Goal: Information Seeking & Learning: Learn about a topic

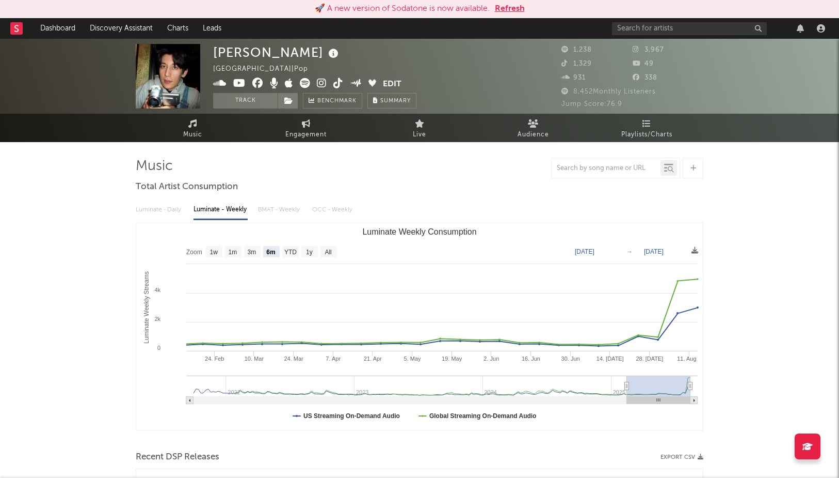
select select "6m"
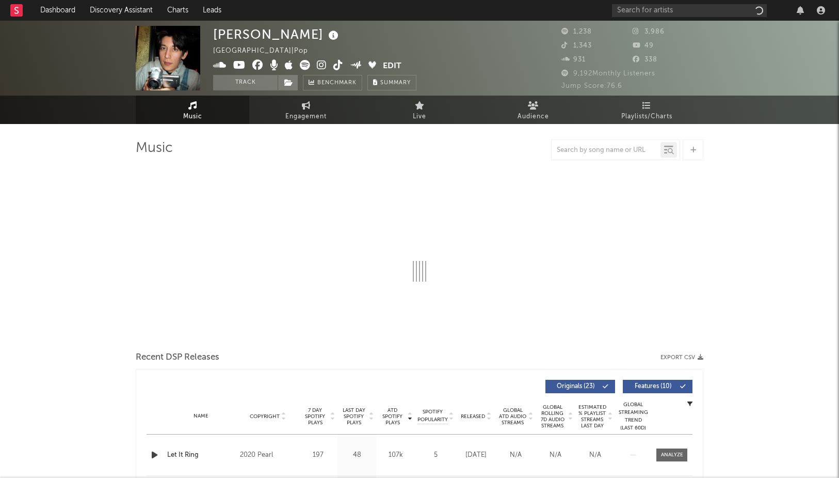
select select "6m"
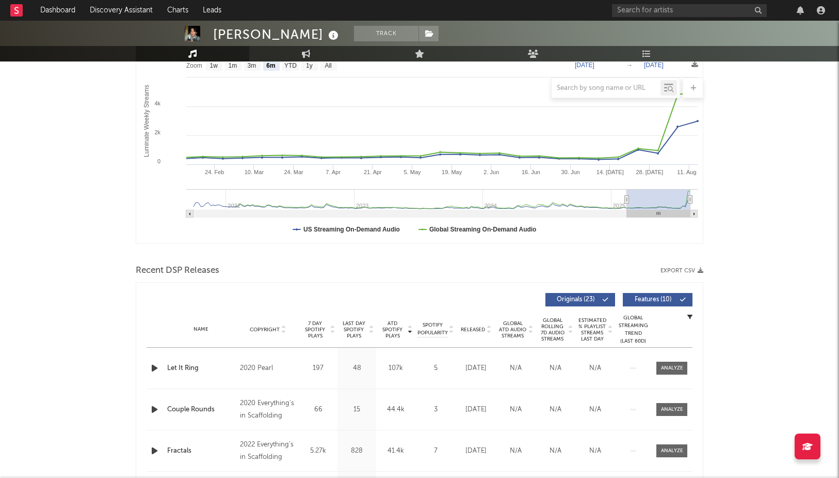
scroll to position [205, 0]
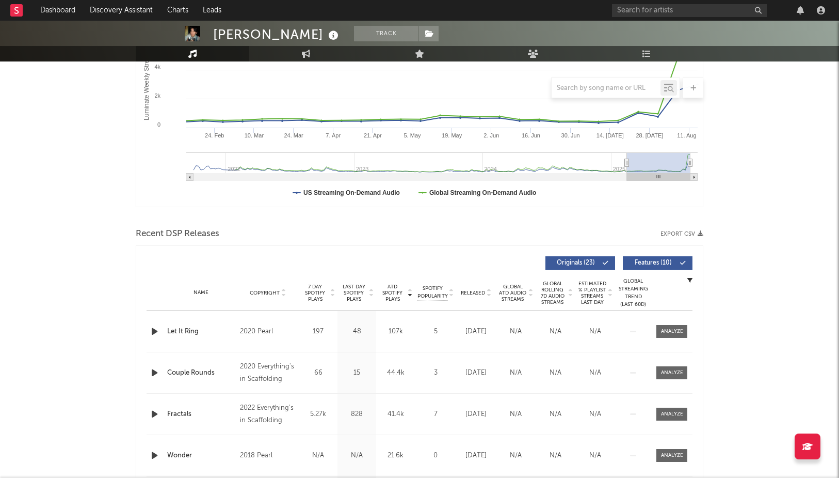
click at [185, 415] on div "Fractals" at bounding box center [201, 414] width 68 height 10
click at [672, 410] on div at bounding box center [672, 414] width 22 height 8
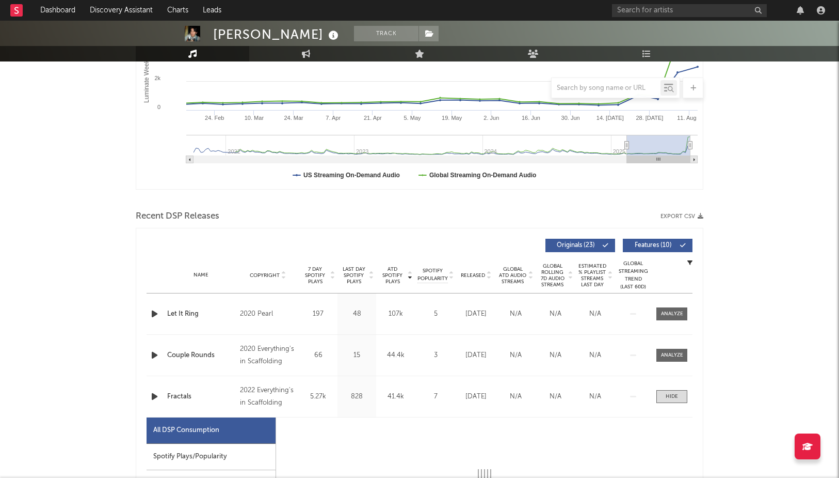
scroll to position [336, 0]
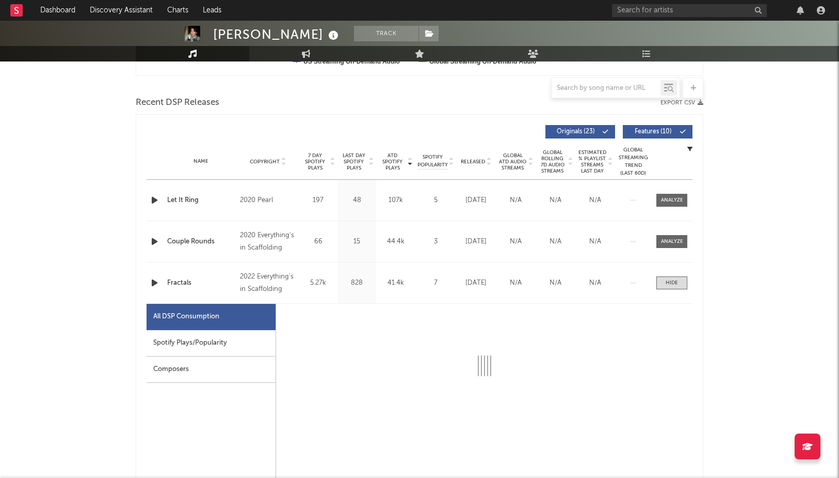
select select "1w"
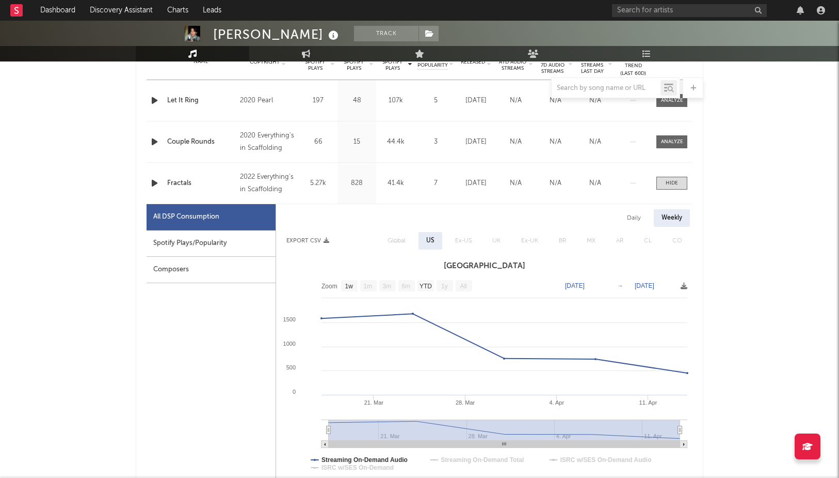
scroll to position [471, 0]
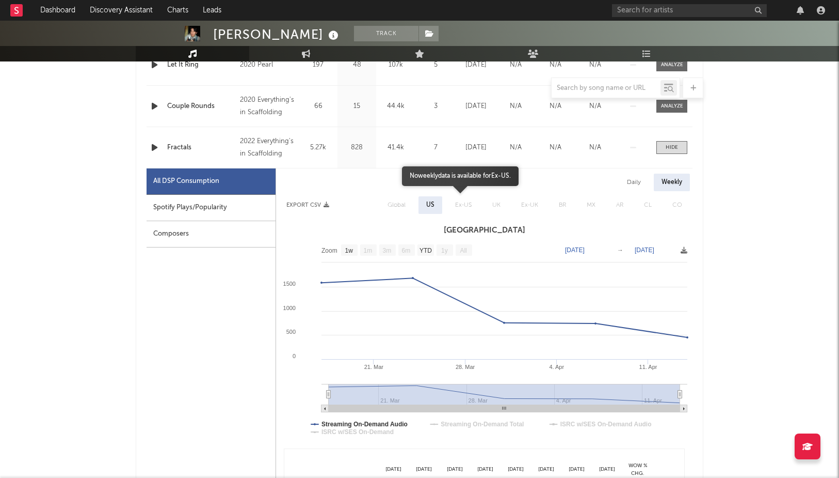
click at [457, 204] on span "Ex-US" at bounding box center [463, 205] width 37 height 18
click at [348, 253] on rect at bounding box center [349, 249] width 17 height 11
select select "All"
click at [462, 252] on text "All" at bounding box center [464, 250] width 8 height 7
click at [463, 252] on text "All" at bounding box center [464, 250] width 8 height 7
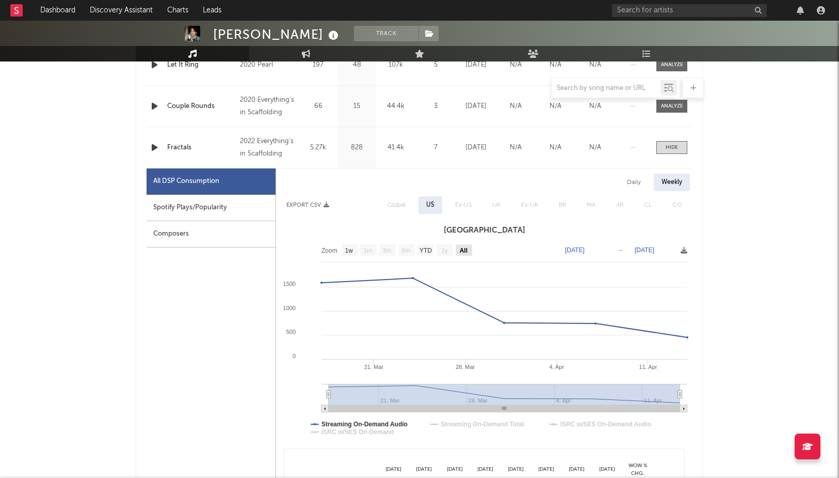
select select "All"
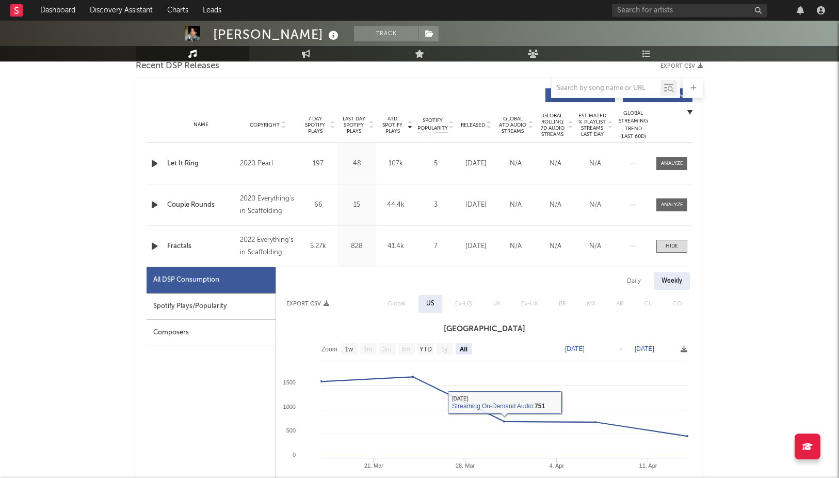
scroll to position [371, 0]
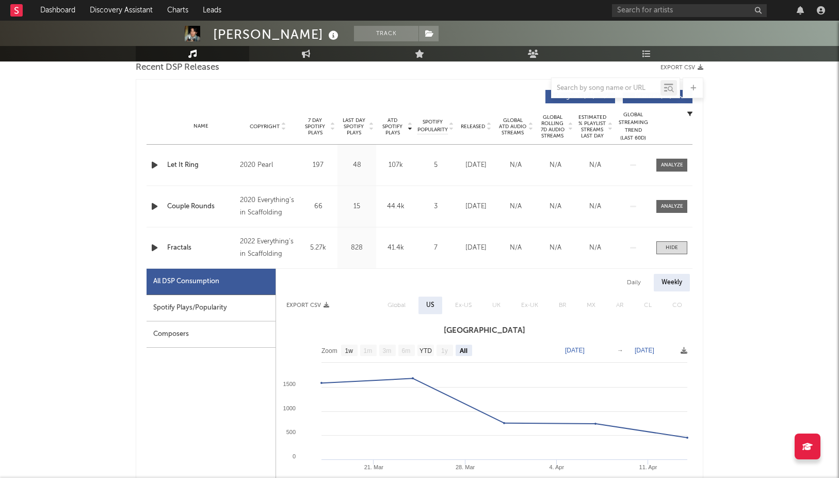
click at [631, 281] on div "Daily" at bounding box center [634, 283] width 29 height 18
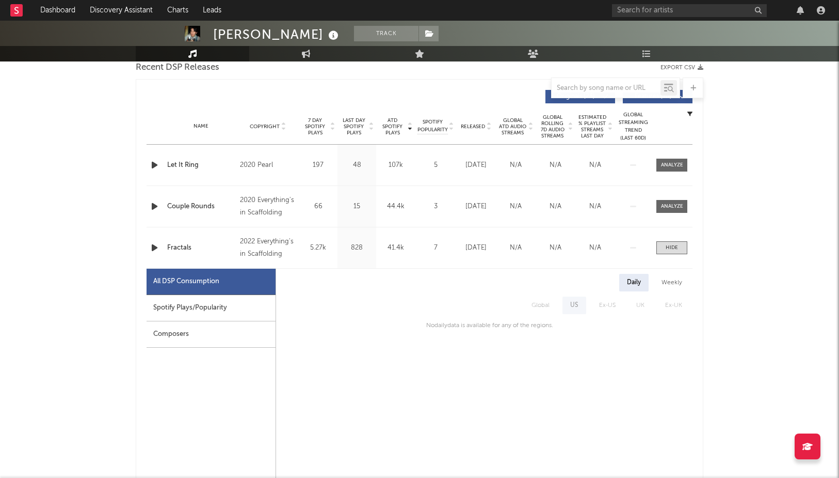
click at [178, 247] on div "Fractals" at bounding box center [201, 248] width 68 height 10
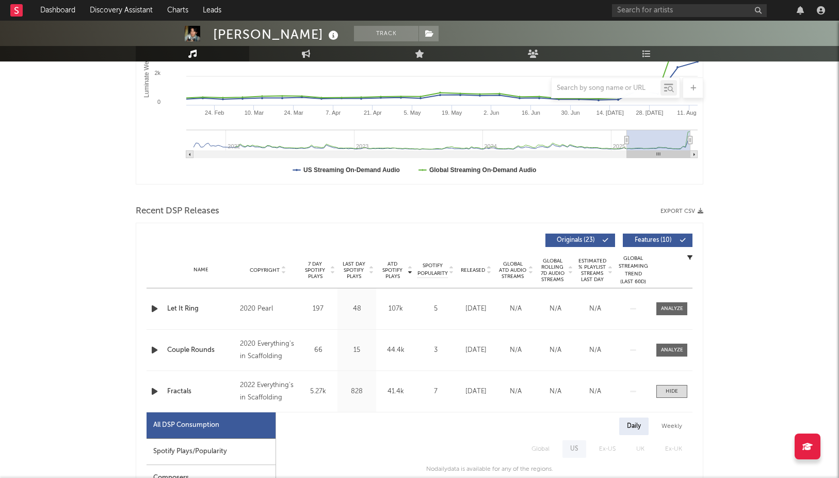
scroll to position [110, 0]
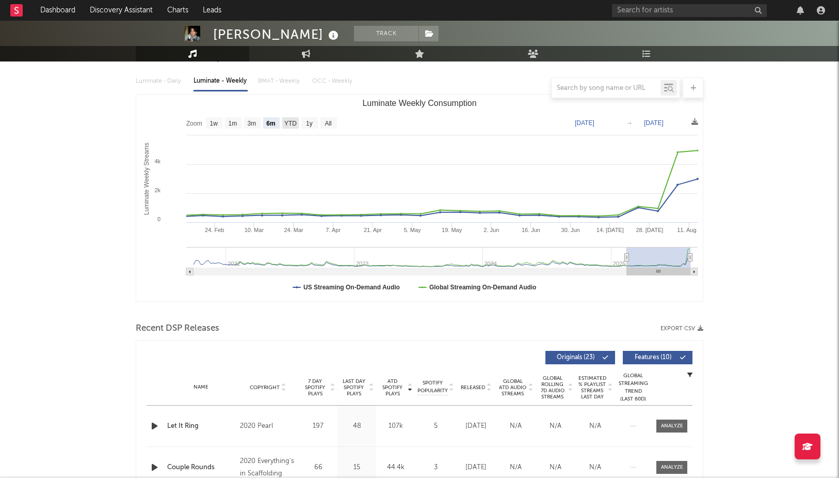
click at [289, 123] on text "YTD" at bounding box center [290, 123] width 12 height 7
select select "YTD"
type input "2025-01-01"
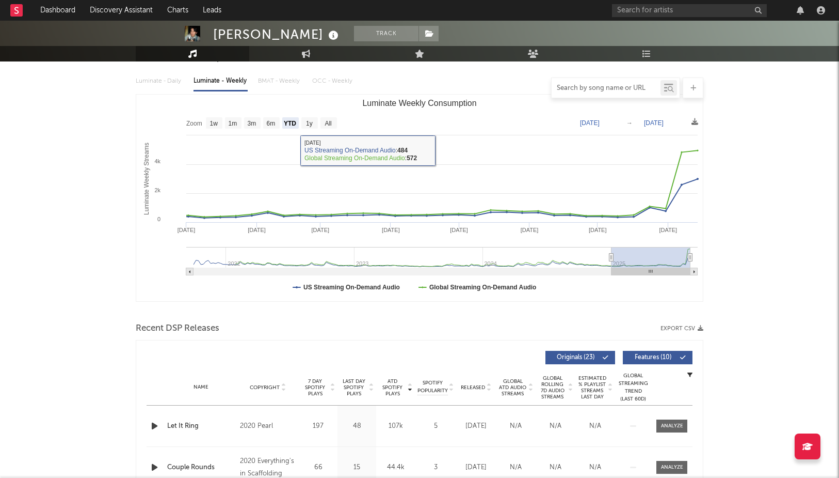
click at [608, 89] on input "text" at bounding box center [606, 88] width 109 height 8
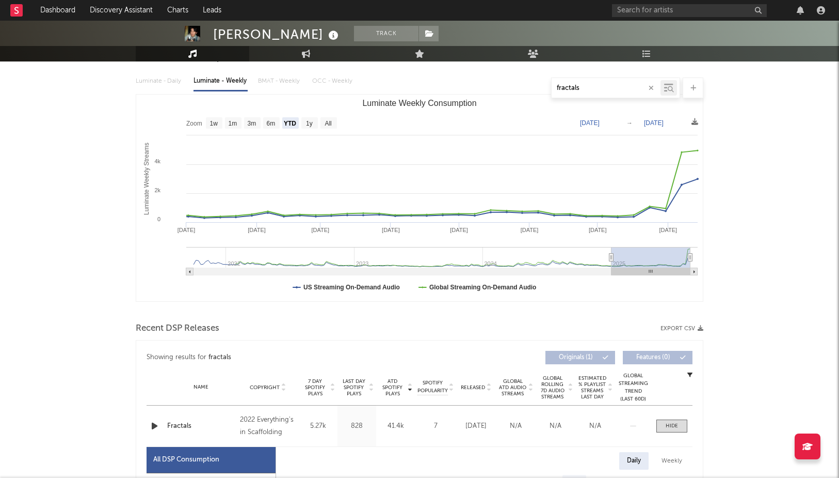
click at [666, 92] on icon at bounding box center [668, 88] width 9 height 10
click at [666, 90] on icon at bounding box center [668, 88] width 9 height 10
type input "fractals"
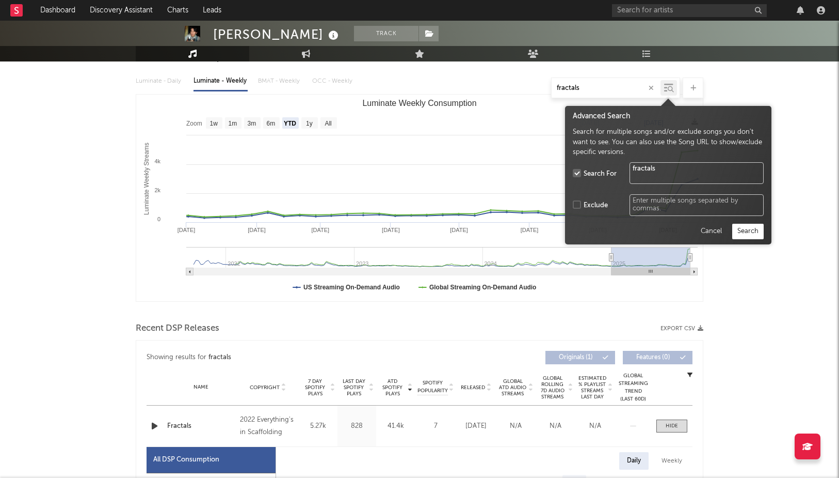
drag, startPoint x: 669, startPoint y: 88, endPoint x: 641, endPoint y: 97, distance: 29.2
click at [669, 88] on icon at bounding box center [671, 89] width 6 height 6
click at [748, 231] on button "Search" at bounding box center [748, 231] width 31 height 15
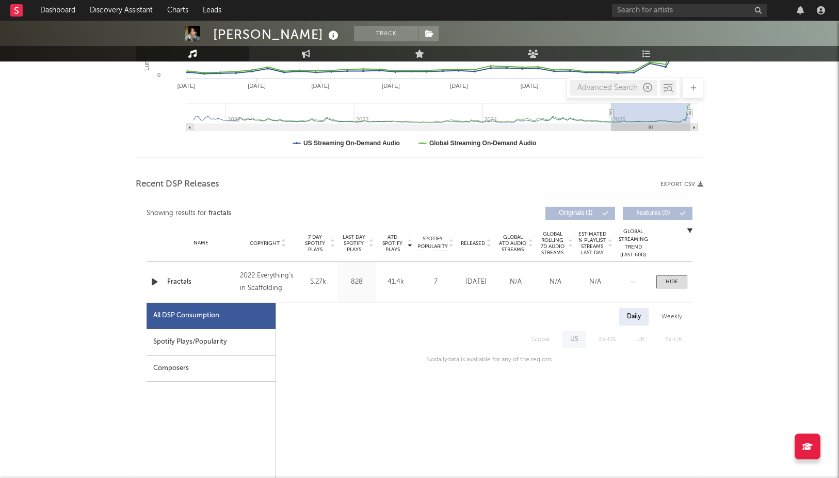
scroll to position [256, 0]
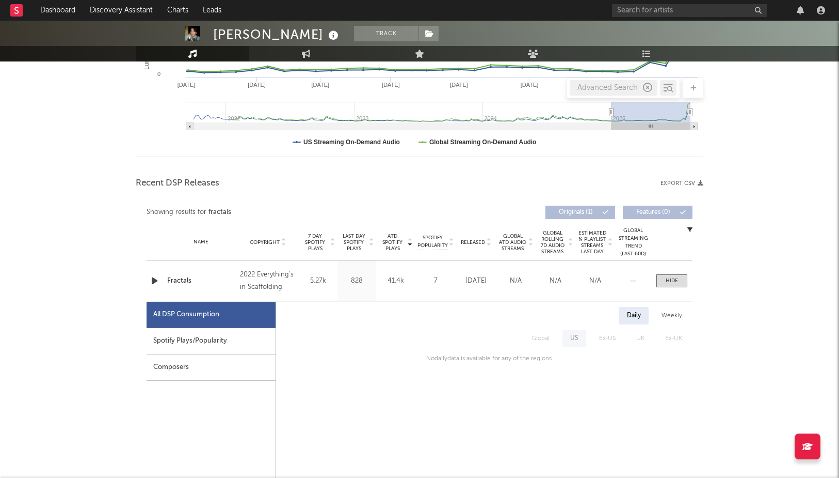
click at [188, 340] on div "Spotify Plays/Popularity" at bounding box center [211, 341] width 129 height 26
select select "All"
select select "1w"
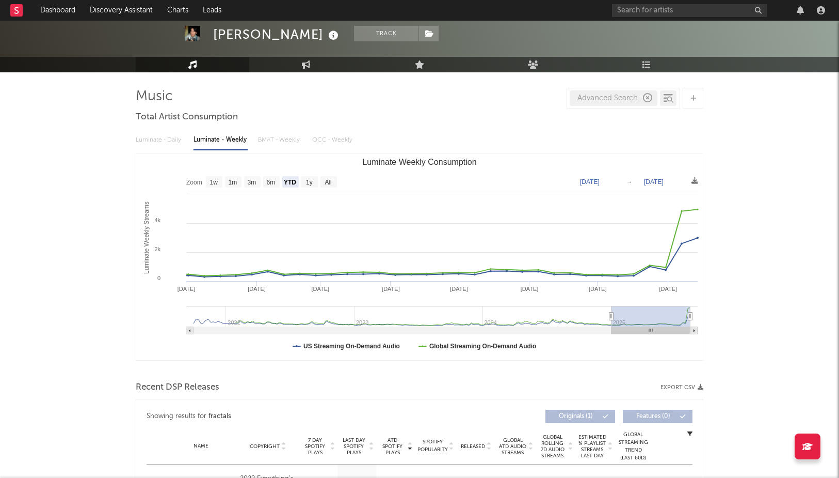
scroll to position [0, 0]
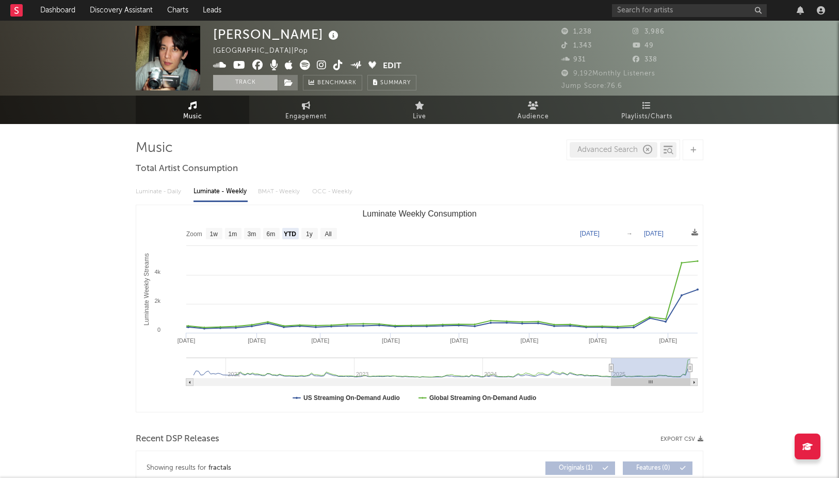
click at [251, 86] on button "Track" at bounding box center [245, 82] width 65 height 15
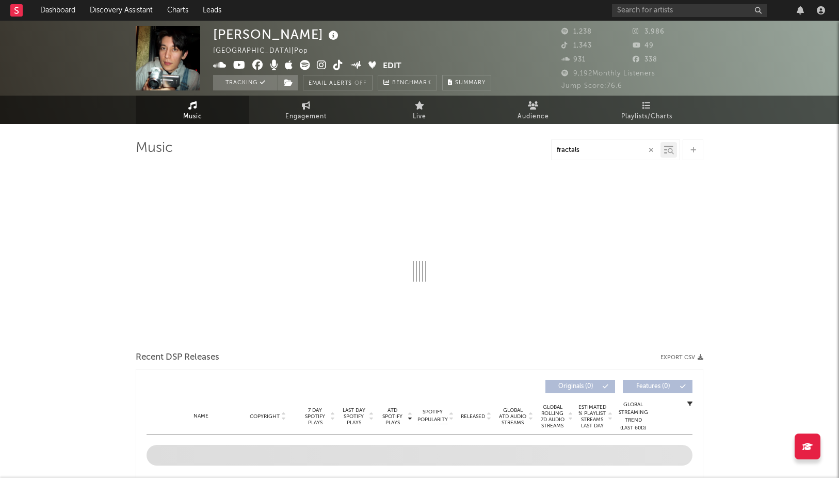
select select "6m"
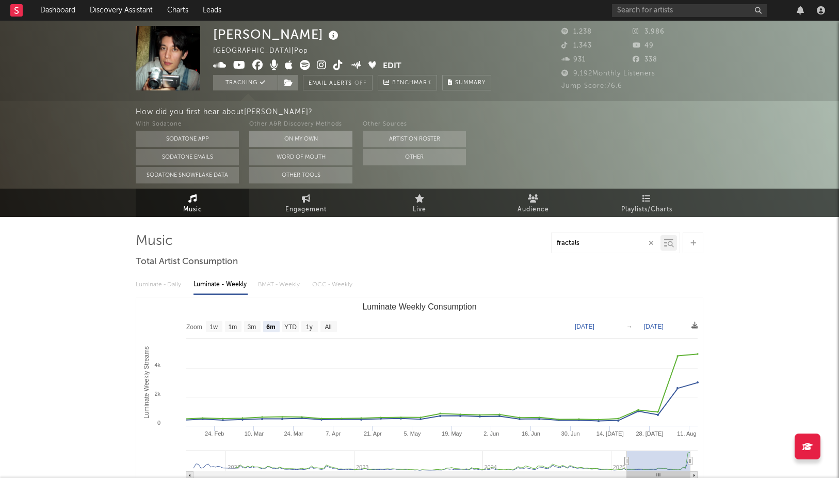
select select "6m"
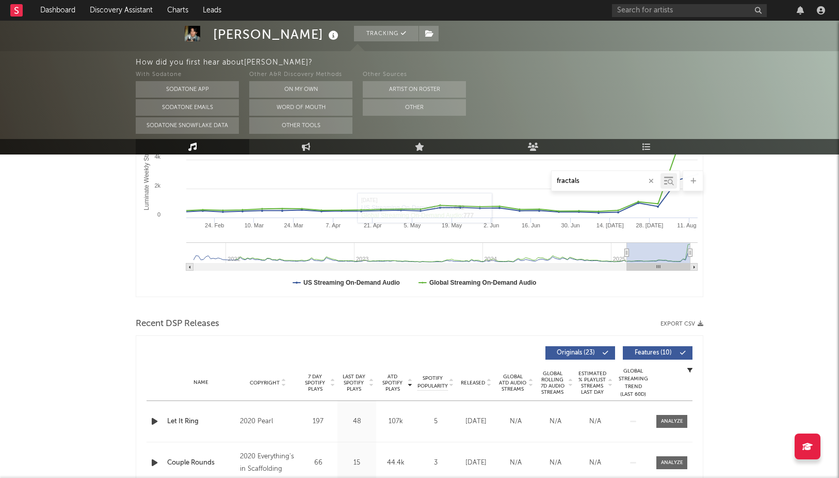
scroll to position [329, 0]
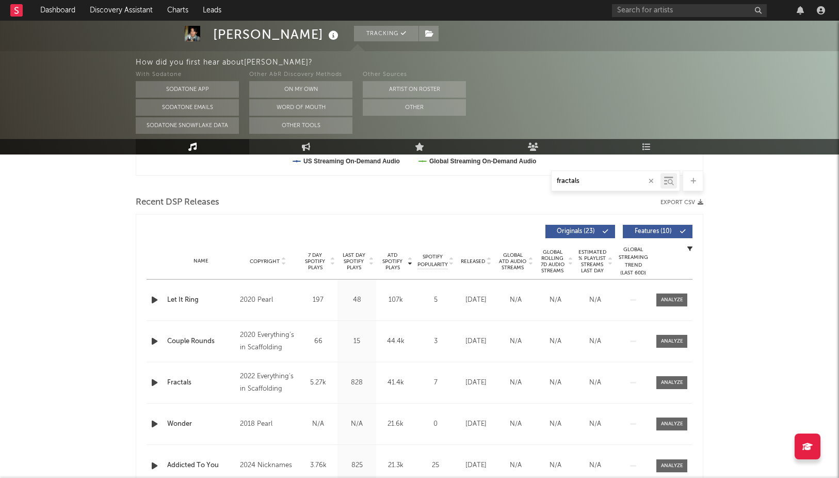
click at [181, 300] on div "Let It Ring" at bounding box center [201, 300] width 68 height 10
click at [671, 298] on div at bounding box center [672, 300] width 22 height 8
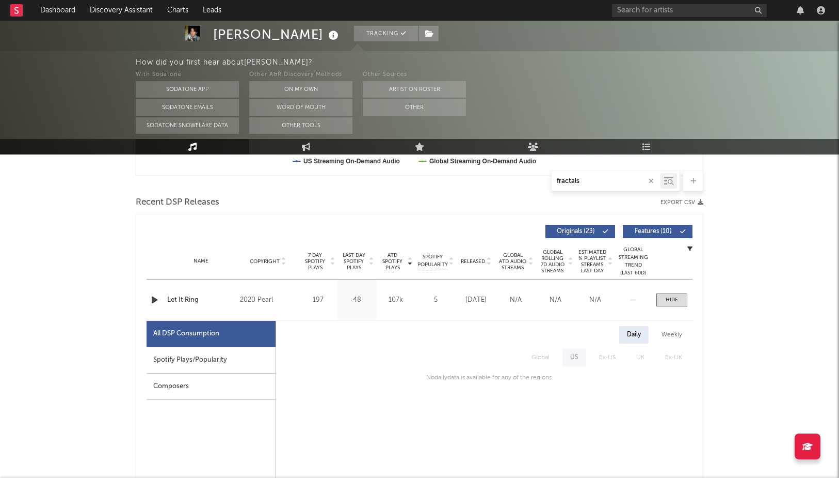
click at [235, 57] on div "How did you first hear about Jacob Daley ?" at bounding box center [488, 62] width 704 height 12
click at [592, 76] on div "With Sodatone Sodatone App Sodatone Emails Sodatone Snowflake Data Other A&R Di…" at bounding box center [488, 101] width 704 height 65
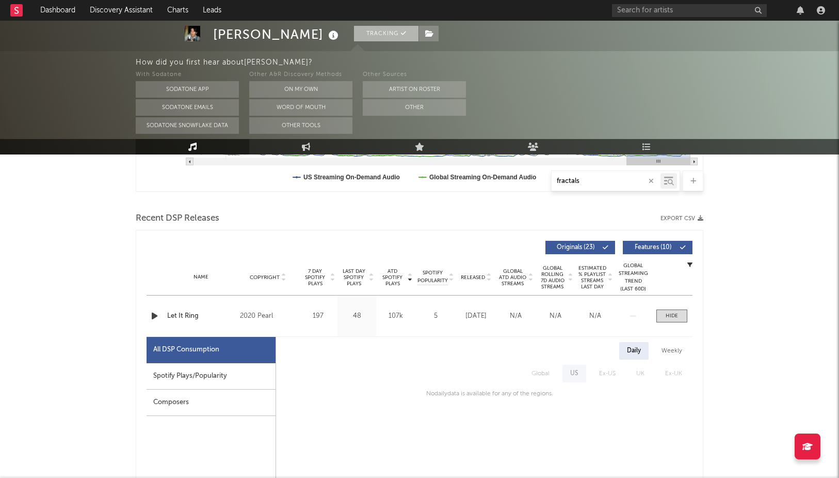
click at [354, 39] on button "Tracking" at bounding box center [386, 33] width 65 height 15
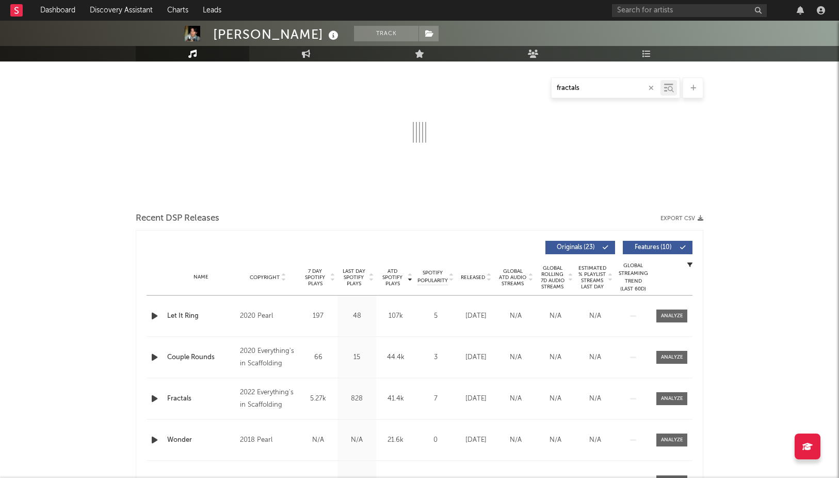
scroll to position [220, 0]
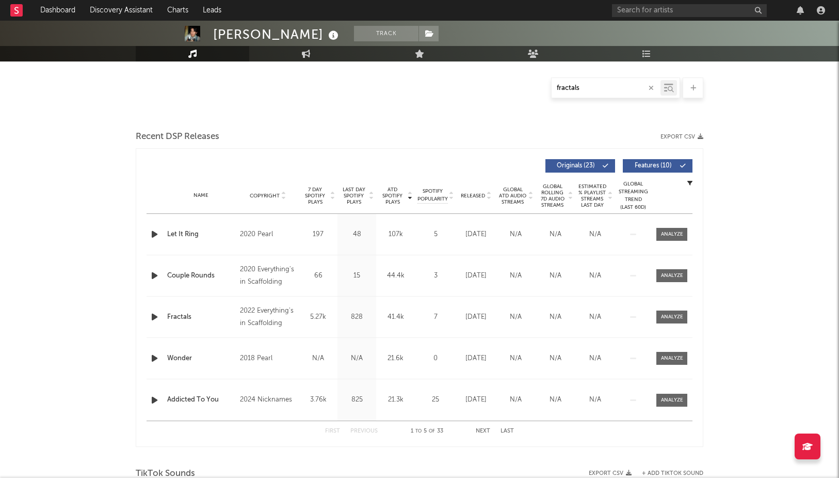
select select "6m"
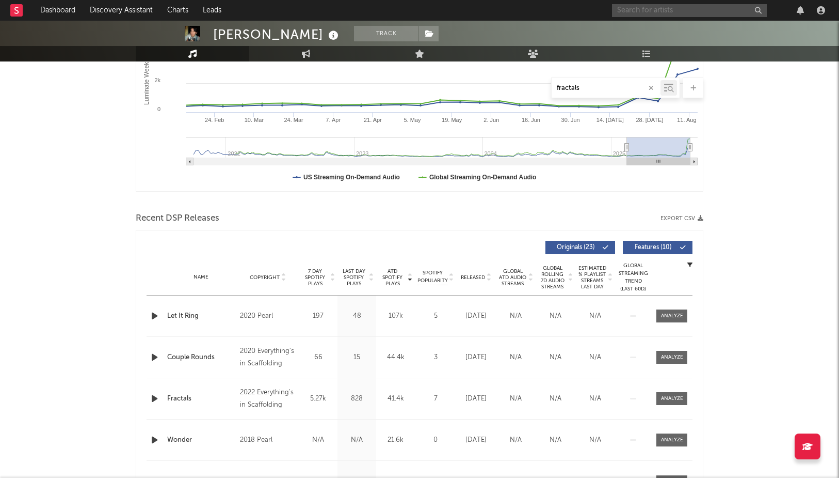
click at [632, 9] on input "text" at bounding box center [689, 10] width 155 height 13
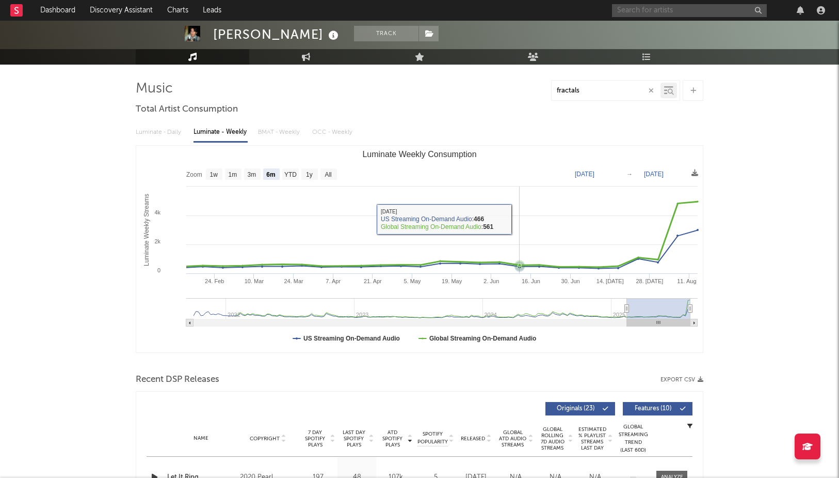
scroll to position [59, 0]
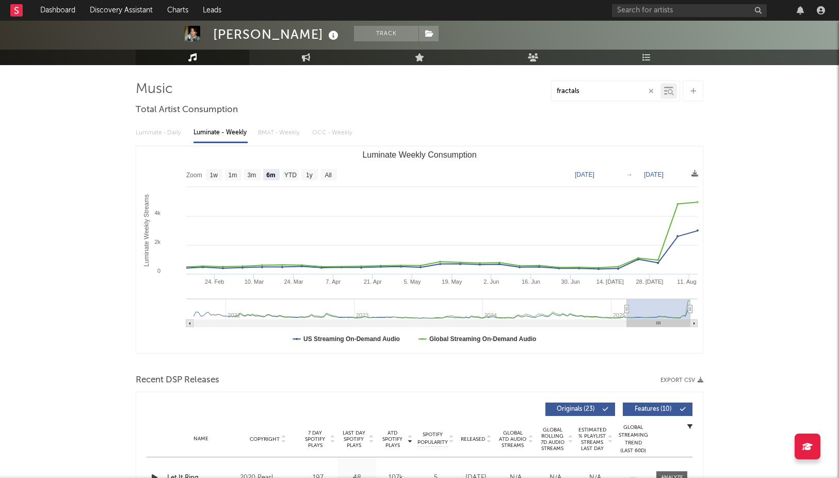
drag, startPoint x: 591, startPoint y: 90, endPoint x: 529, endPoint y: 89, distance: 61.5
click at [529, 89] on div "fractals" at bounding box center [420, 91] width 568 height 21
type input "let it ring"
click at [672, 89] on icon at bounding box center [671, 92] width 6 height 6
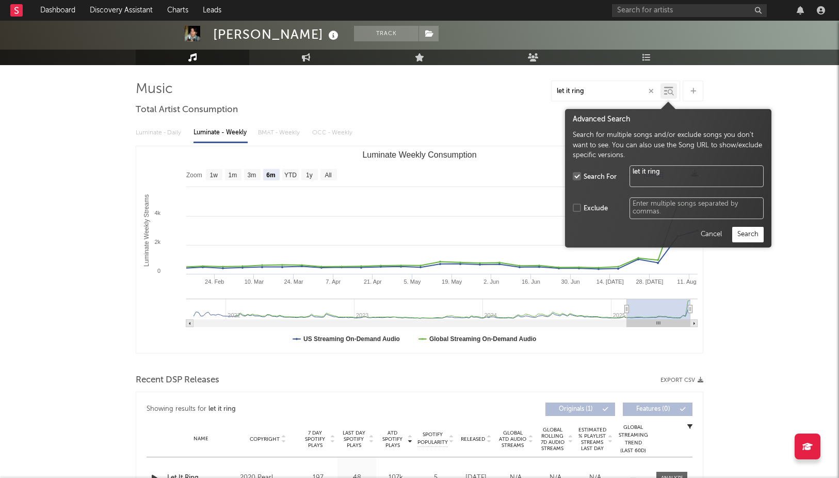
click at [753, 239] on button "Search" at bounding box center [748, 233] width 31 height 15
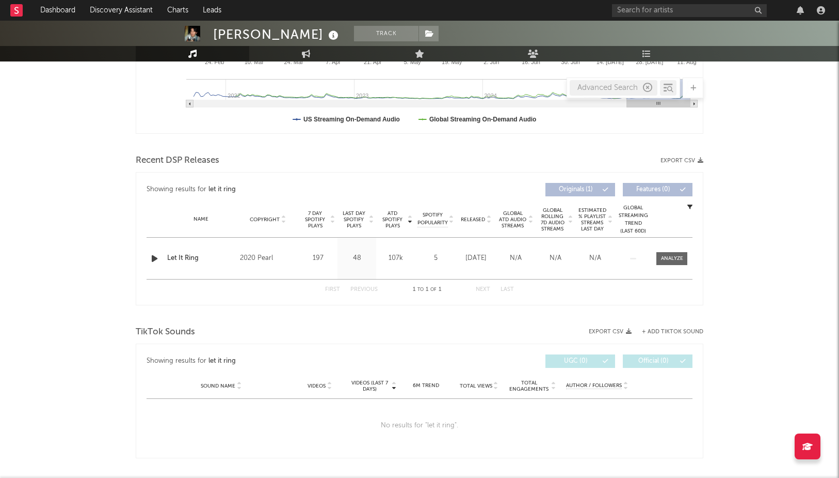
scroll to position [382, 0]
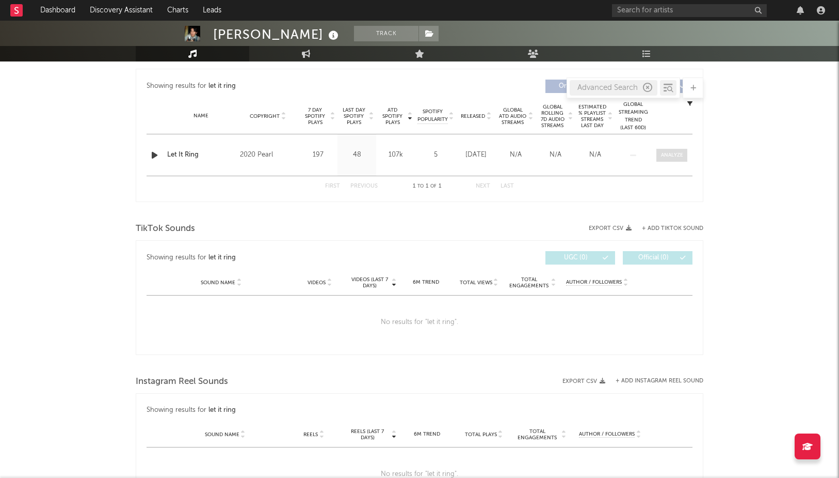
click at [680, 153] on div at bounding box center [672, 155] width 22 height 8
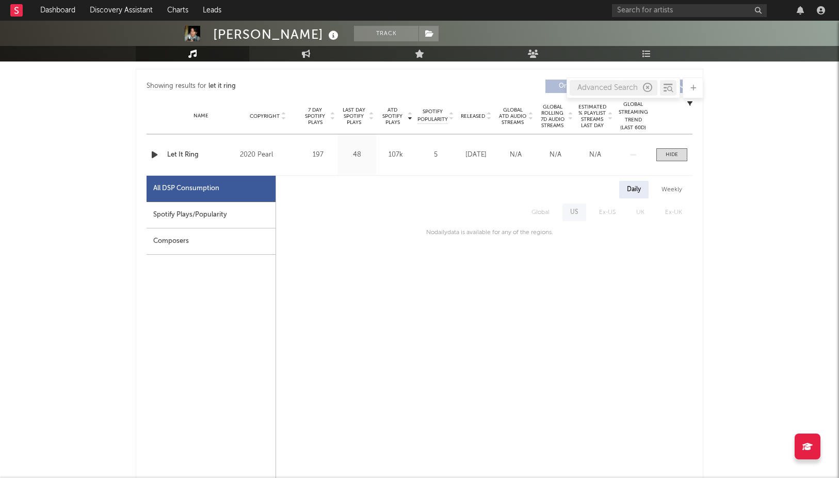
click at [186, 213] on div "Spotify Plays/Popularity" at bounding box center [211, 215] width 129 height 26
select select "6m"
select select "1w"
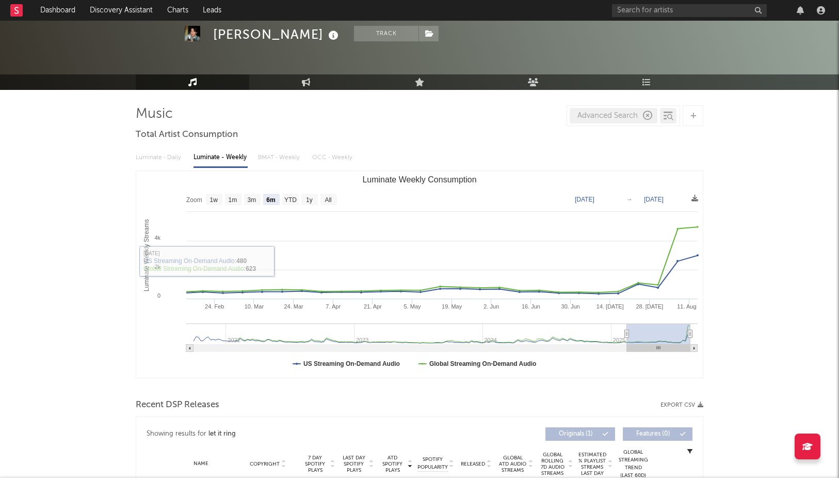
scroll to position [0, 0]
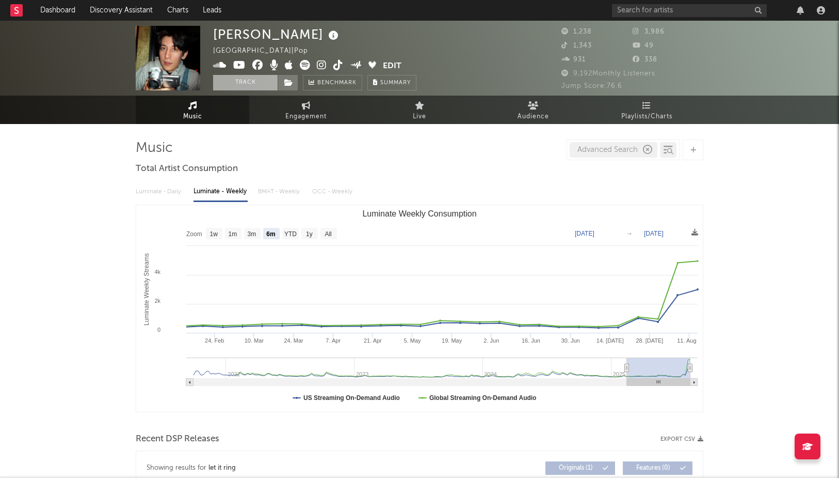
click at [242, 78] on button "Track" at bounding box center [245, 82] width 65 height 15
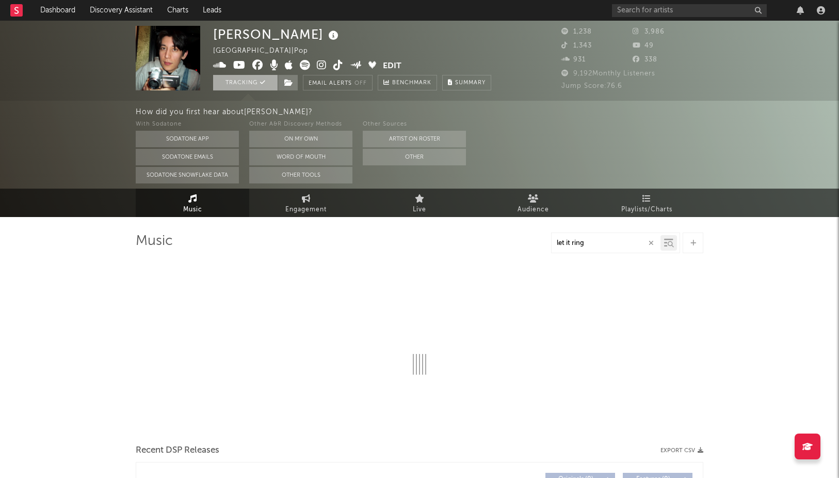
click at [242, 78] on button "Tracking" at bounding box center [245, 82] width 65 height 15
select select "6m"
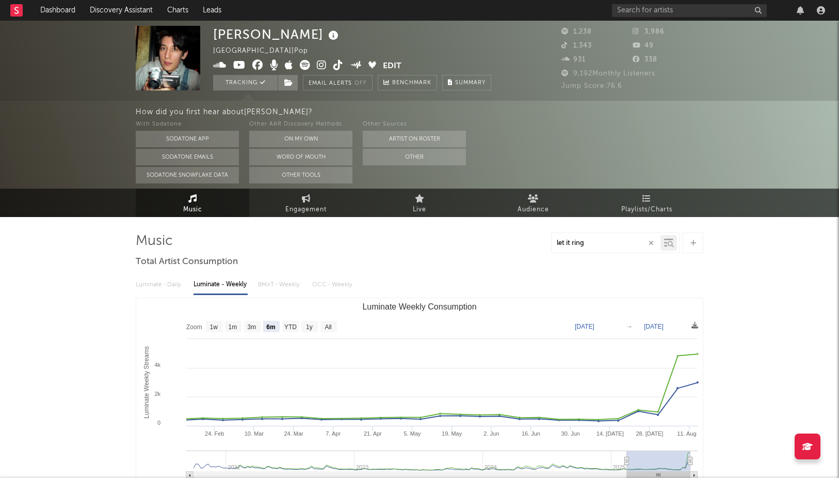
select select "6m"
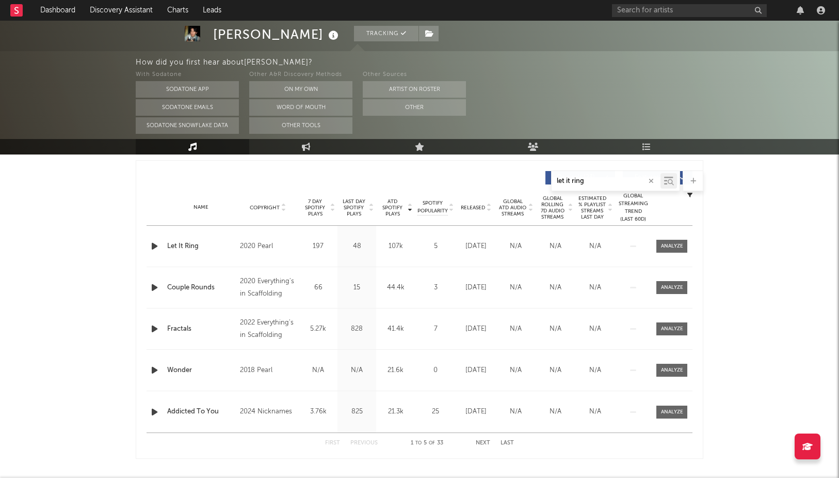
scroll to position [388, 0]
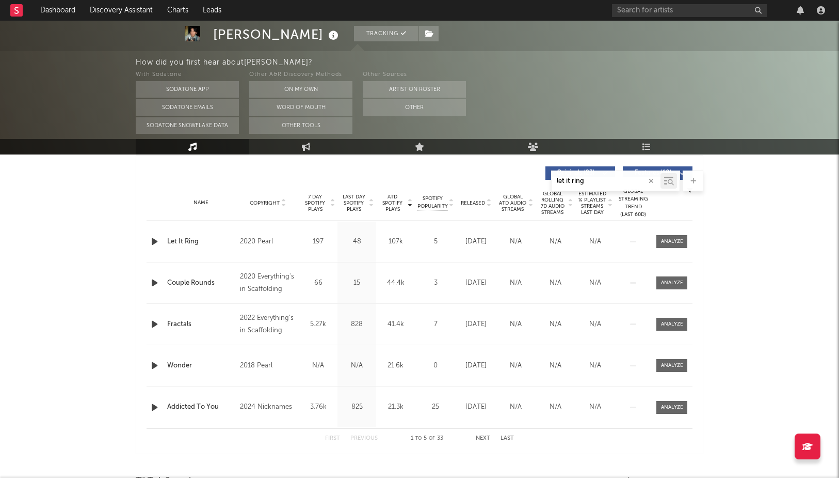
click at [154, 326] on icon "button" at bounding box center [154, 323] width 11 height 13
click at [274, 465] on icon "button" at bounding box center [272, 464] width 5 height 8
click at [478, 435] on button "Next" at bounding box center [483, 438] width 14 height 6
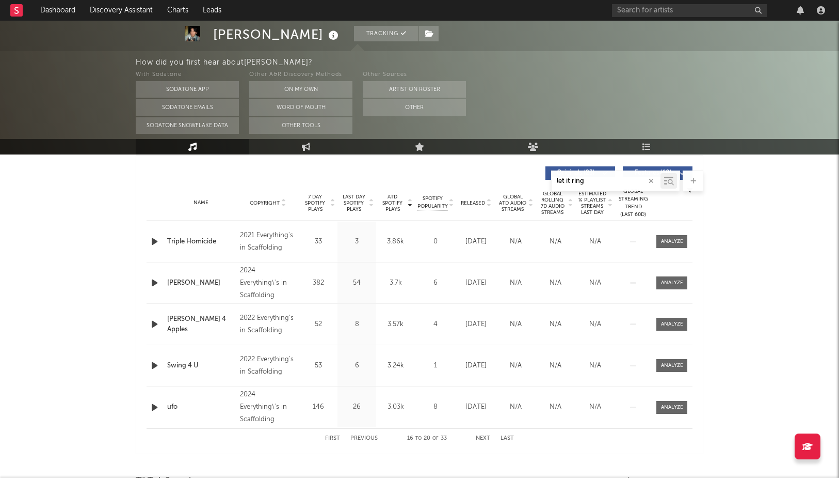
click at [478, 435] on button "Next" at bounding box center [483, 438] width 14 height 6
click at [479, 436] on button "Next" at bounding box center [483, 438] width 14 height 6
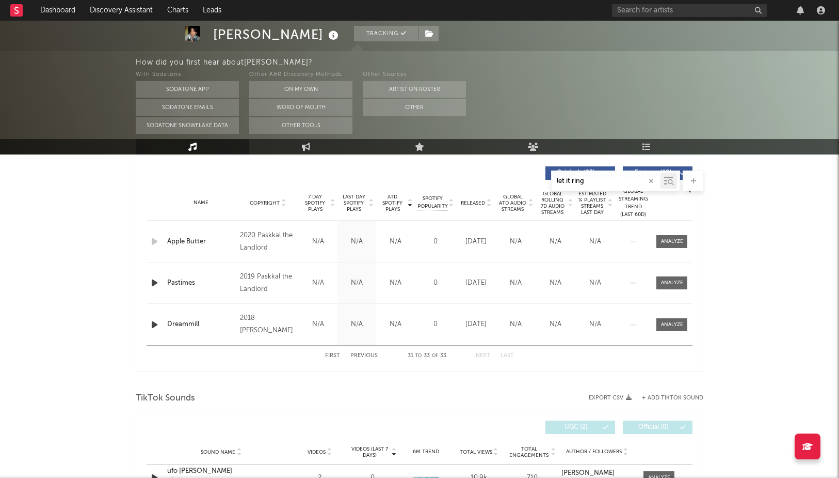
click at [332, 356] on button "First" at bounding box center [332, 356] width 15 height 6
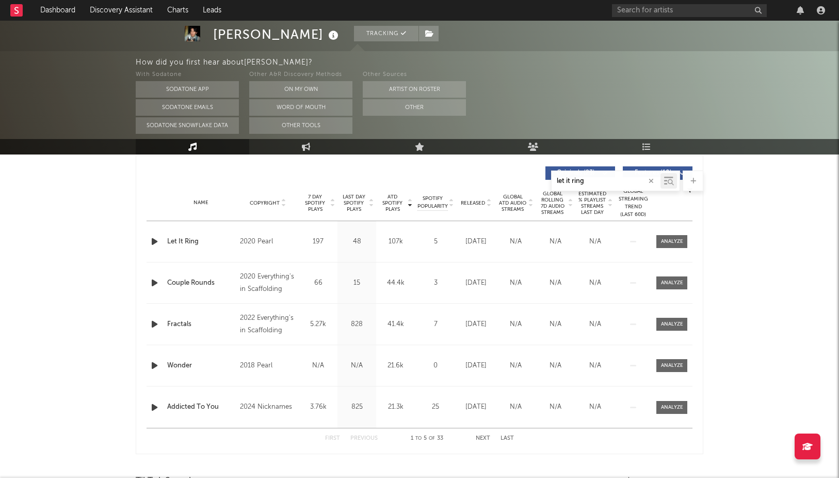
click at [157, 406] on icon "button" at bounding box center [154, 407] width 11 height 13
click at [155, 405] on icon "button" at bounding box center [154, 407] width 10 height 13
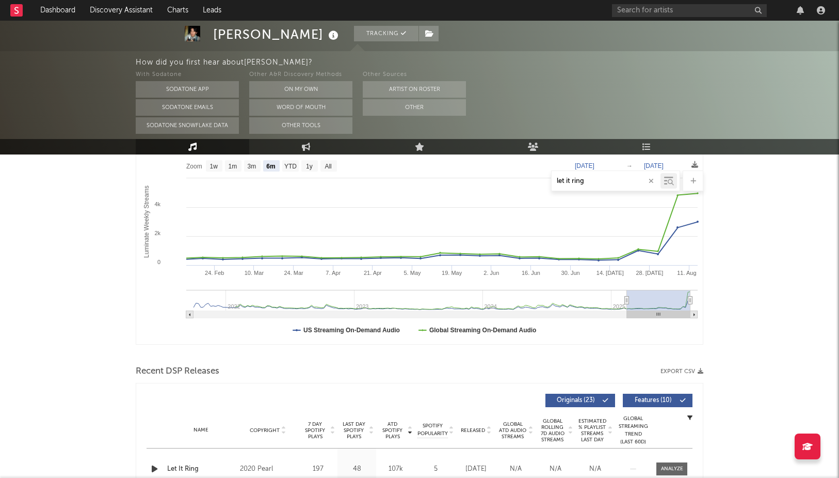
scroll to position [0, 0]
